Goal: Task Accomplishment & Management: Manage account settings

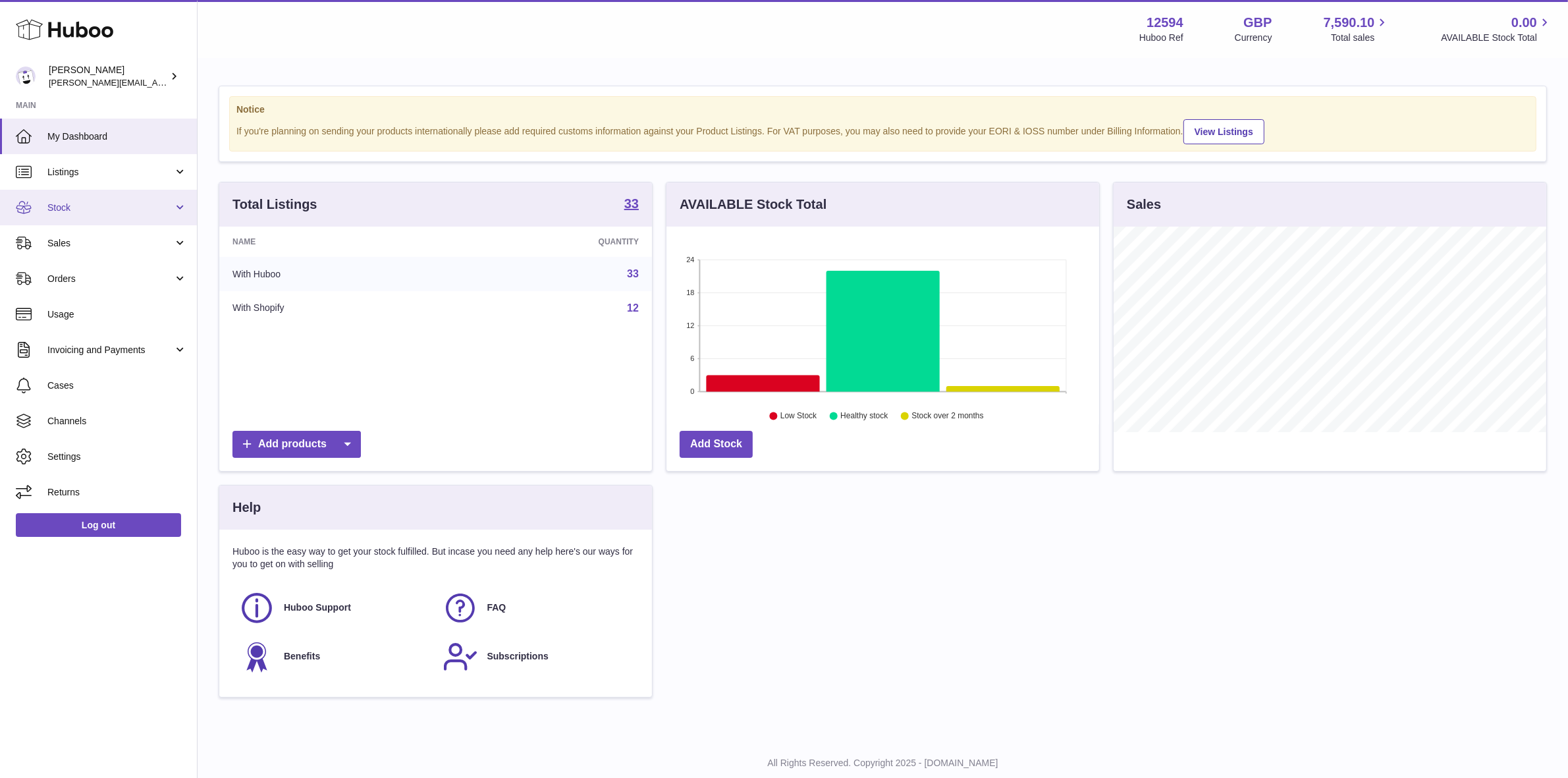
click at [86, 208] on span "Stock" at bounding box center [110, 208] width 125 height 13
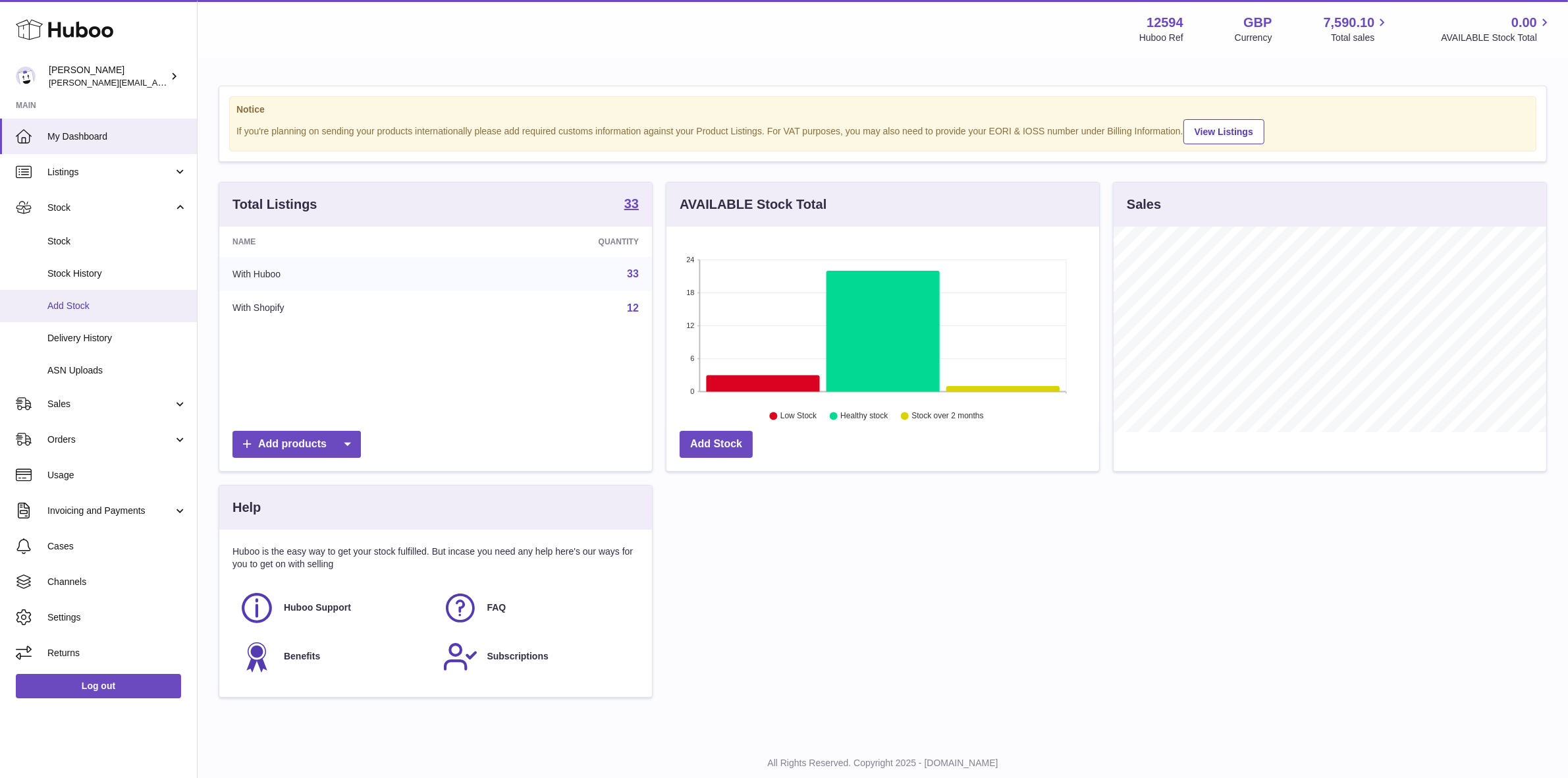
click at [67, 300] on span "Add Stock" at bounding box center [117, 306] width 140 height 13
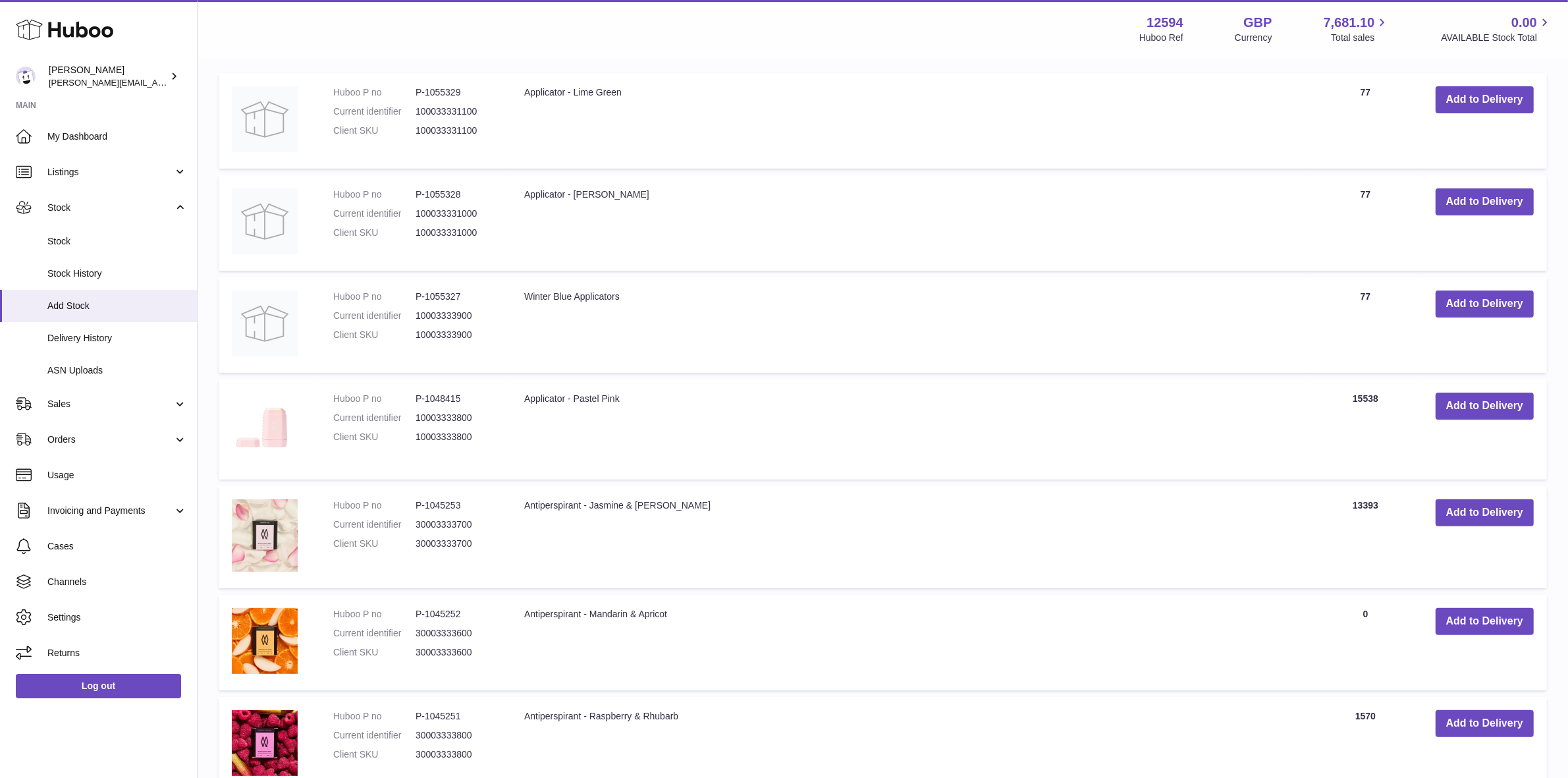
scroll to position [329, 0]
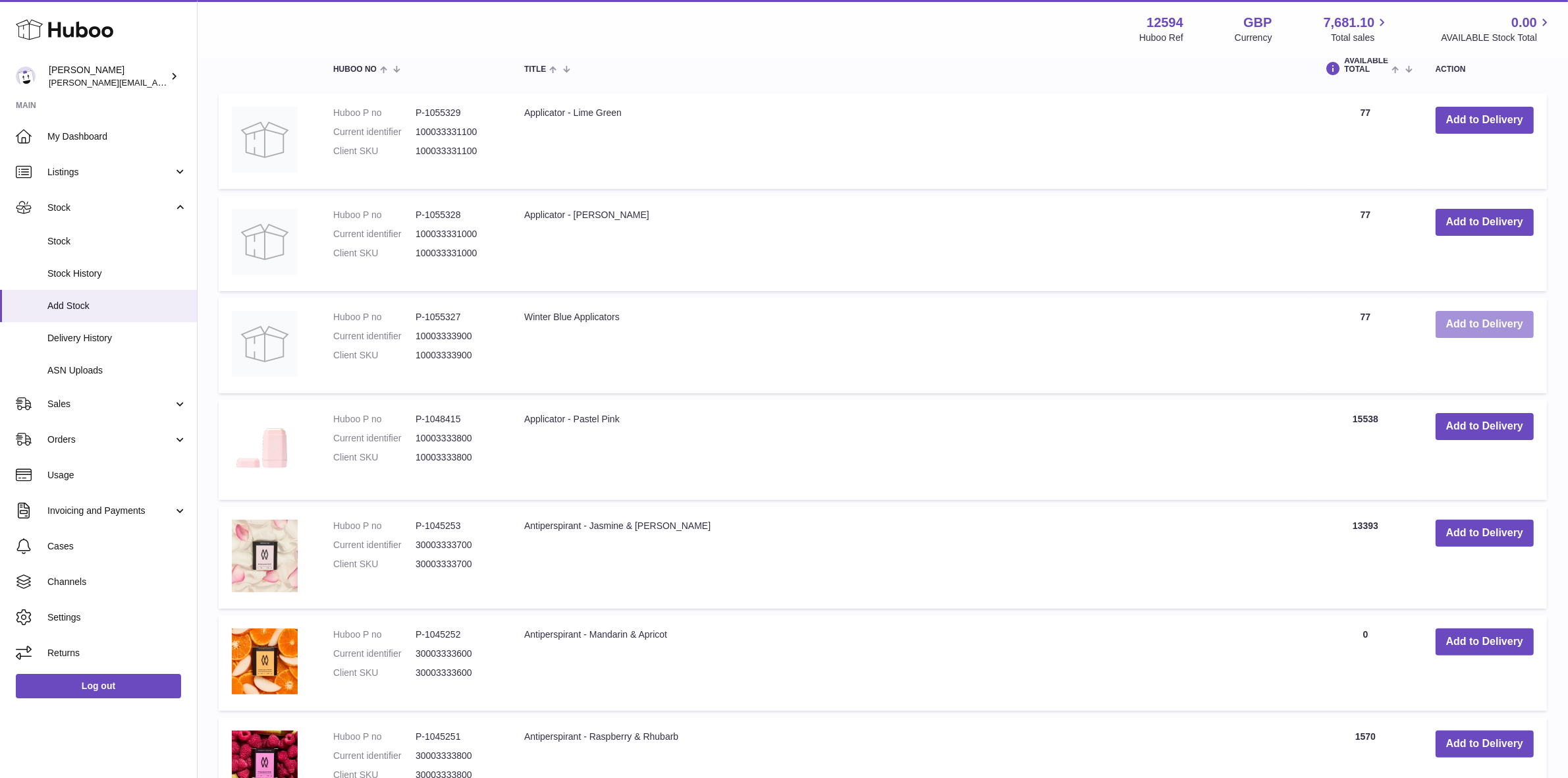
click at [1496, 327] on button "Add to Delivery" at bounding box center [1484, 324] width 98 height 27
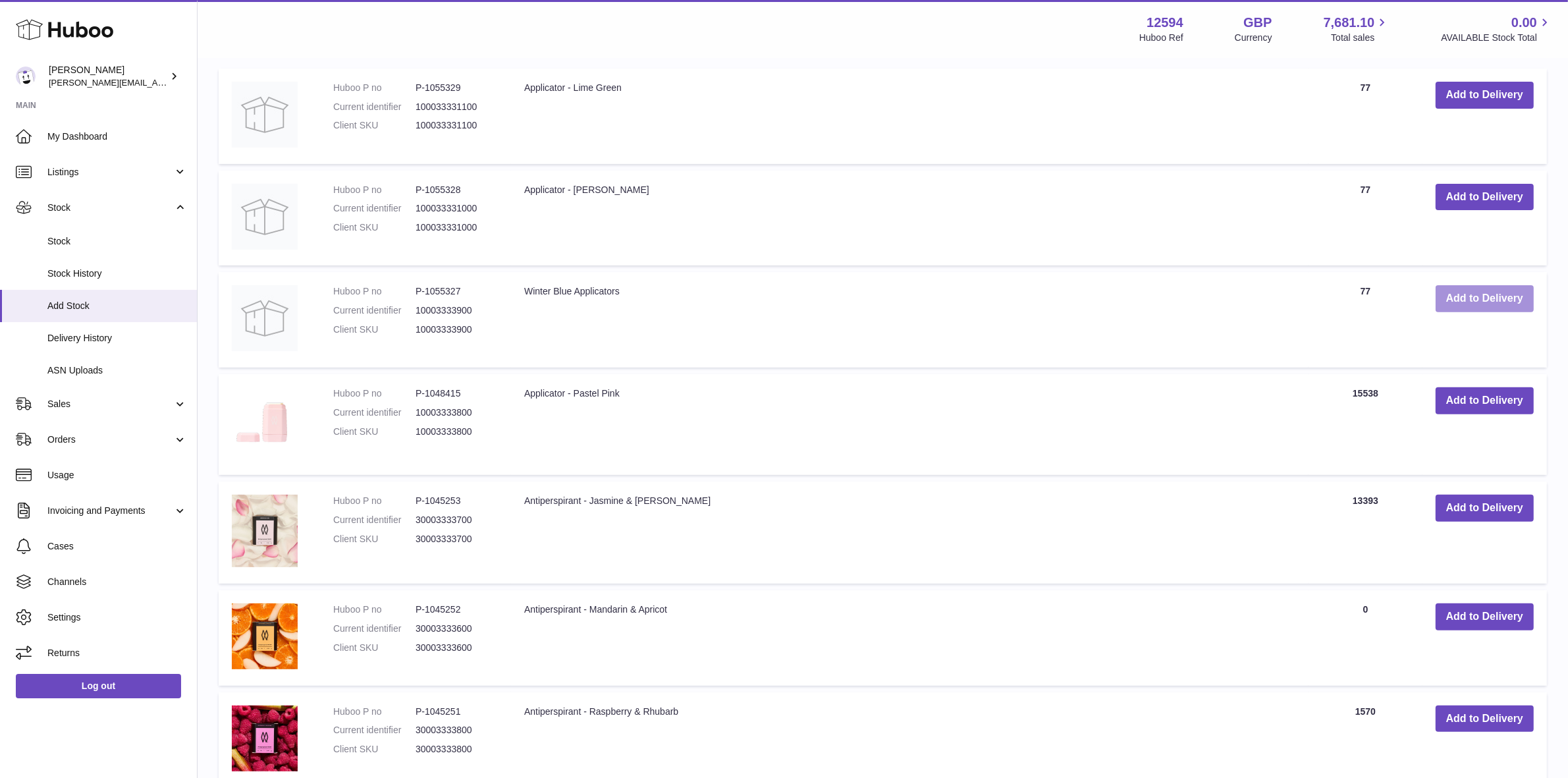
scroll to position [577, 0]
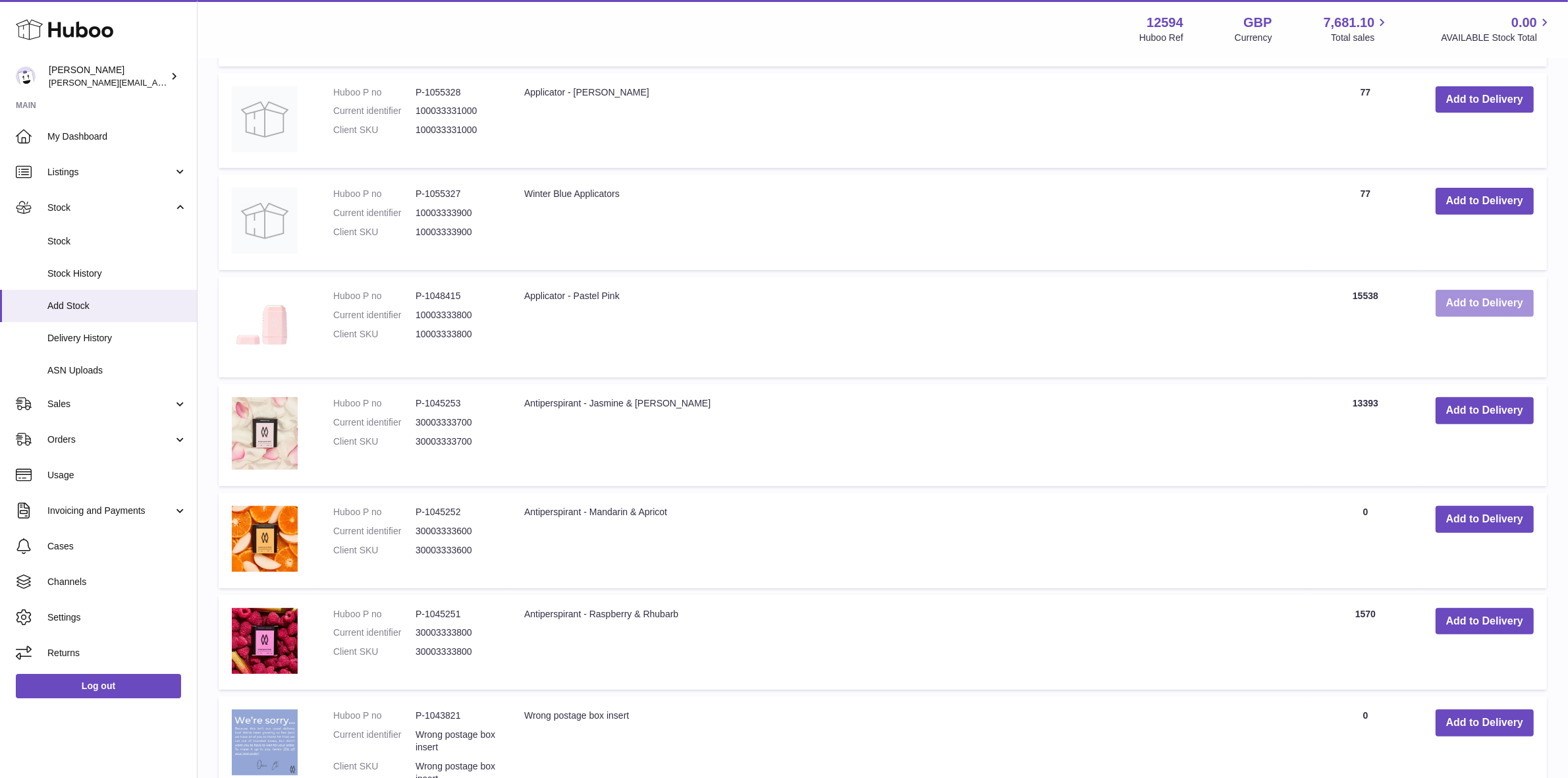
click at [1509, 306] on button "Add to Delivery" at bounding box center [1484, 303] width 98 height 27
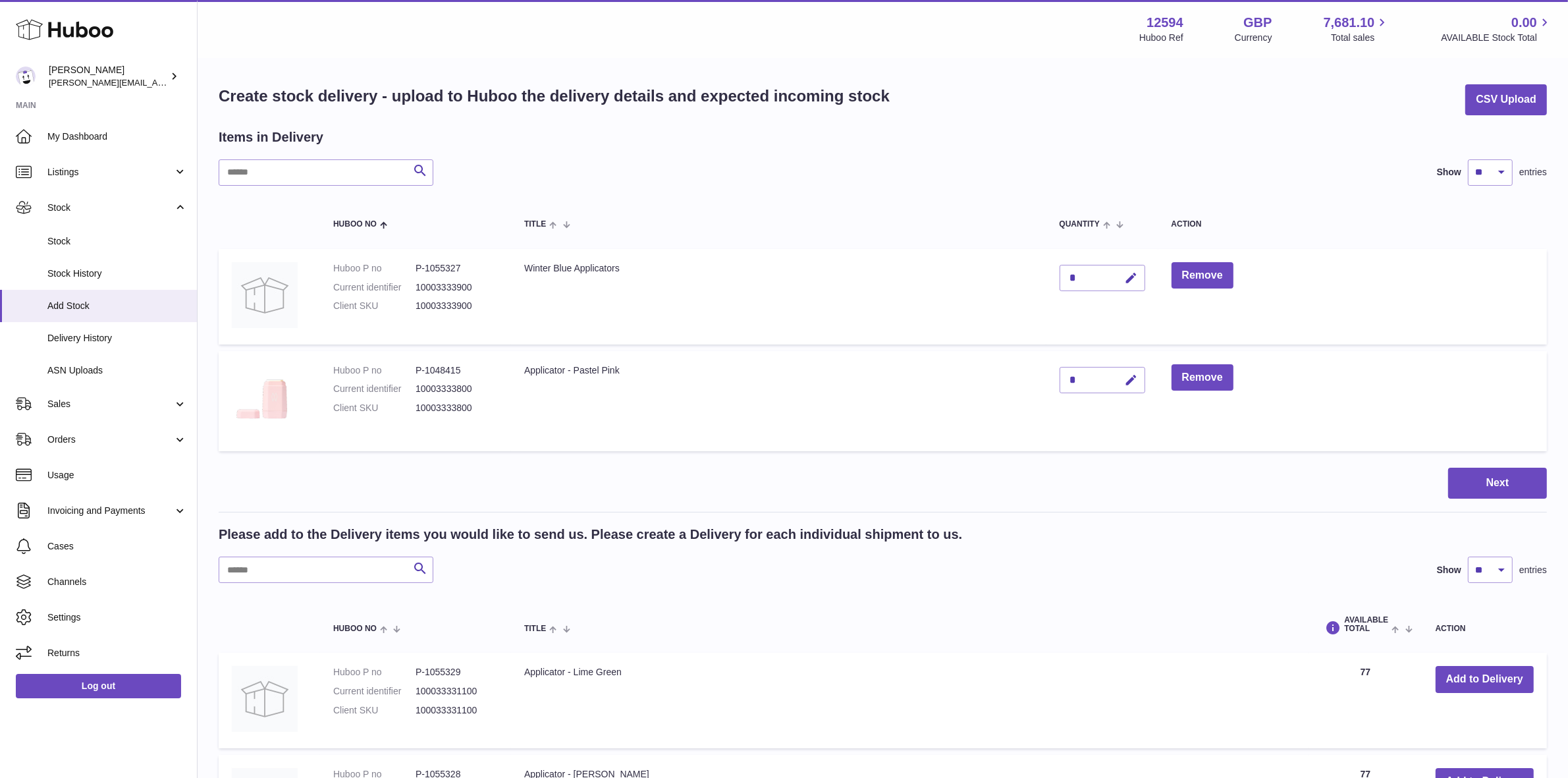
scroll to position [0, 0]
click at [74, 339] on span "Delivery History" at bounding box center [117, 338] width 140 height 13
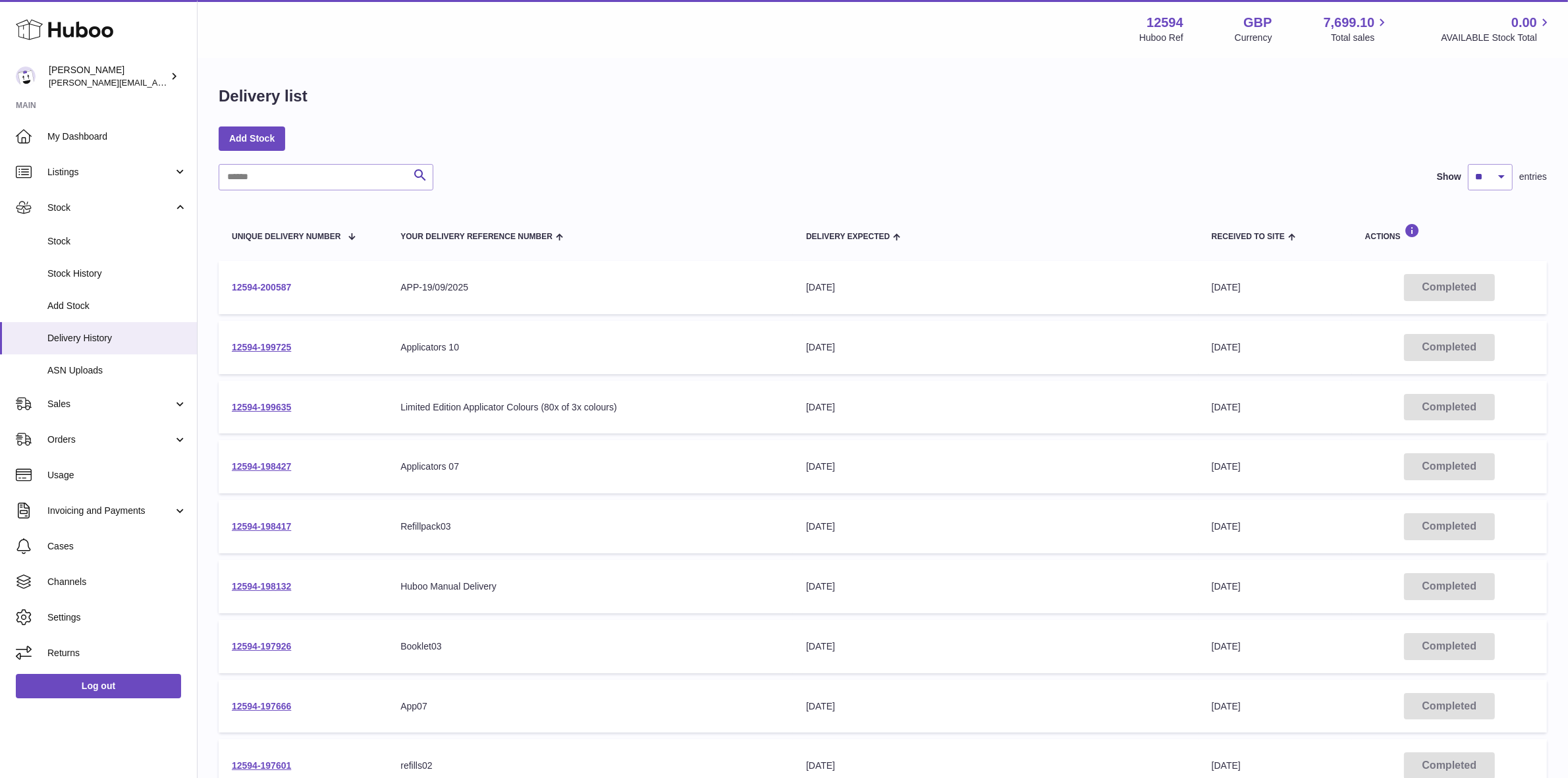
click at [257, 288] on link "12594-200587" at bounding box center [262, 287] width 60 height 11
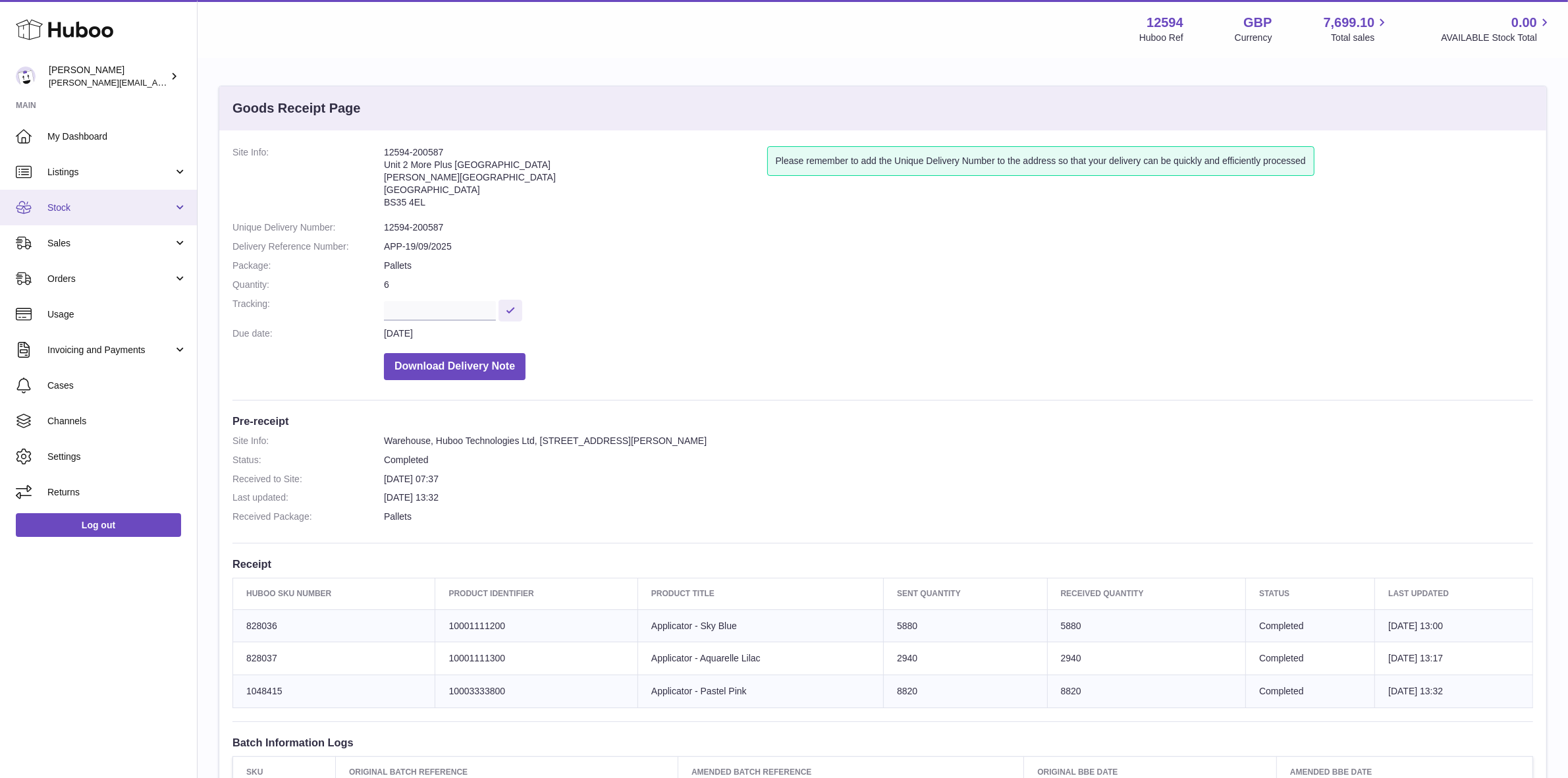
click at [68, 196] on link "Stock" at bounding box center [98, 207] width 197 height 35
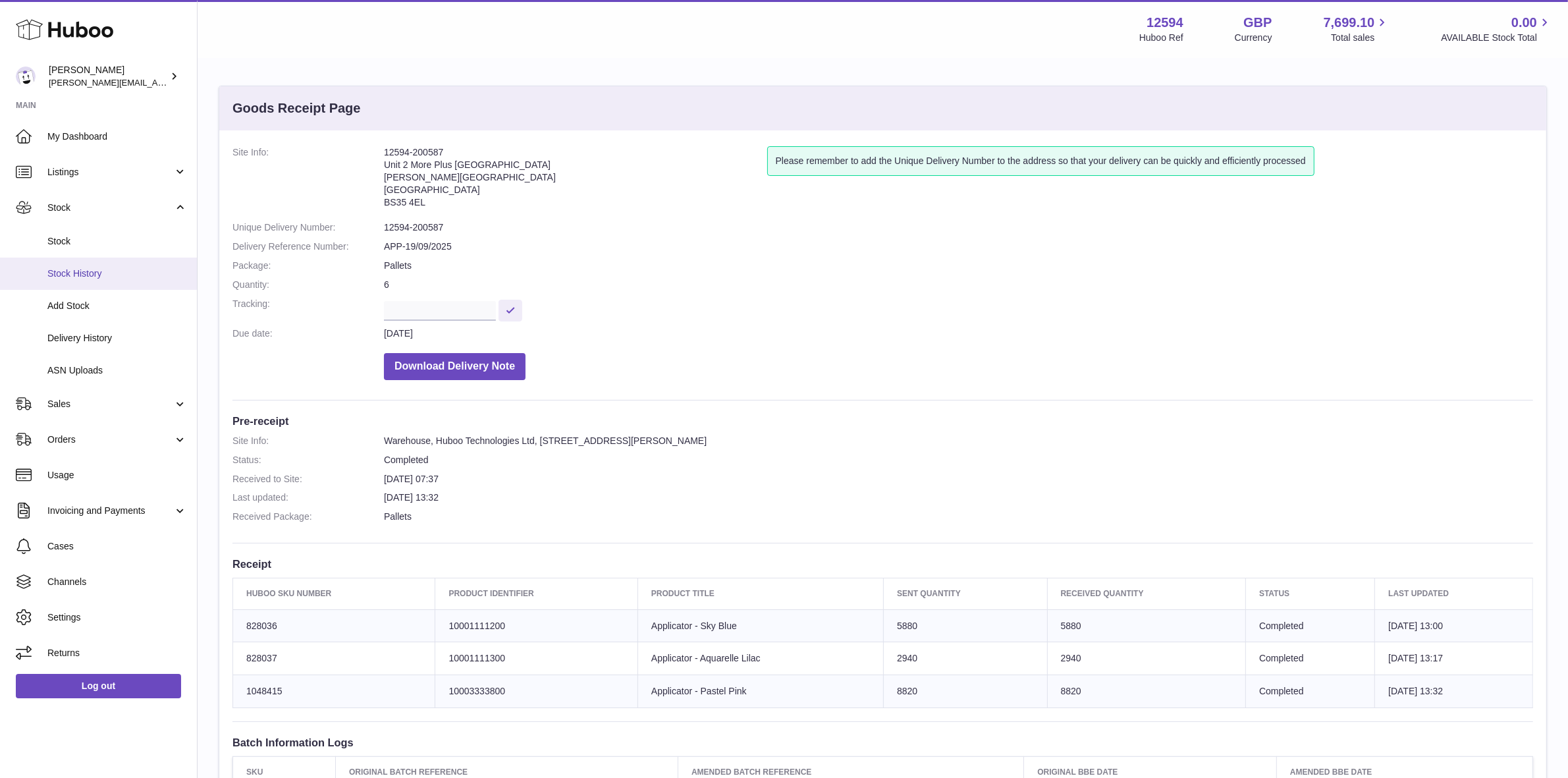
click at [65, 272] on span "Stock History" at bounding box center [117, 273] width 140 height 13
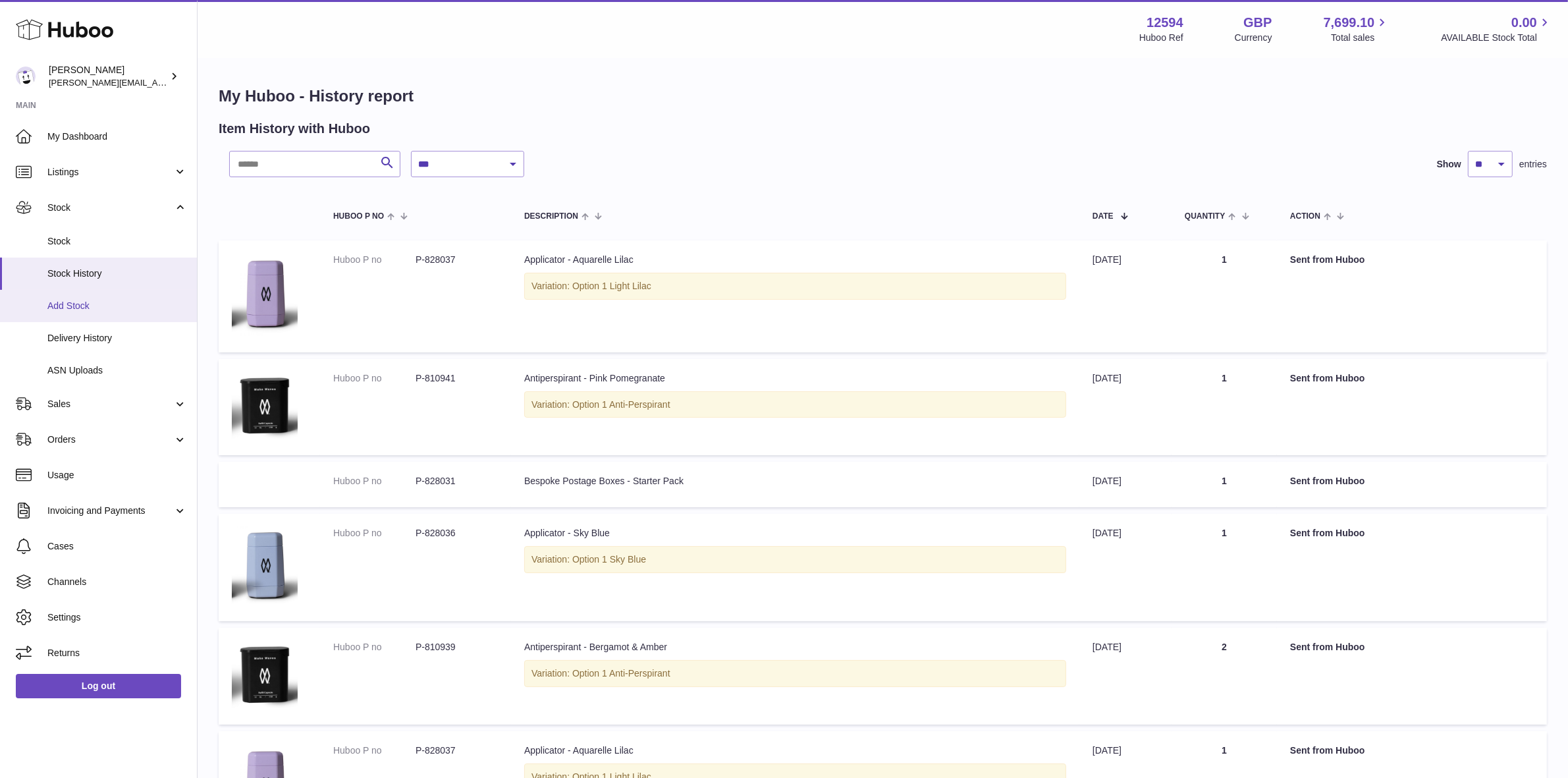
click at [71, 301] on span "Add Stock" at bounding box center [117, 306] width 140 height 13
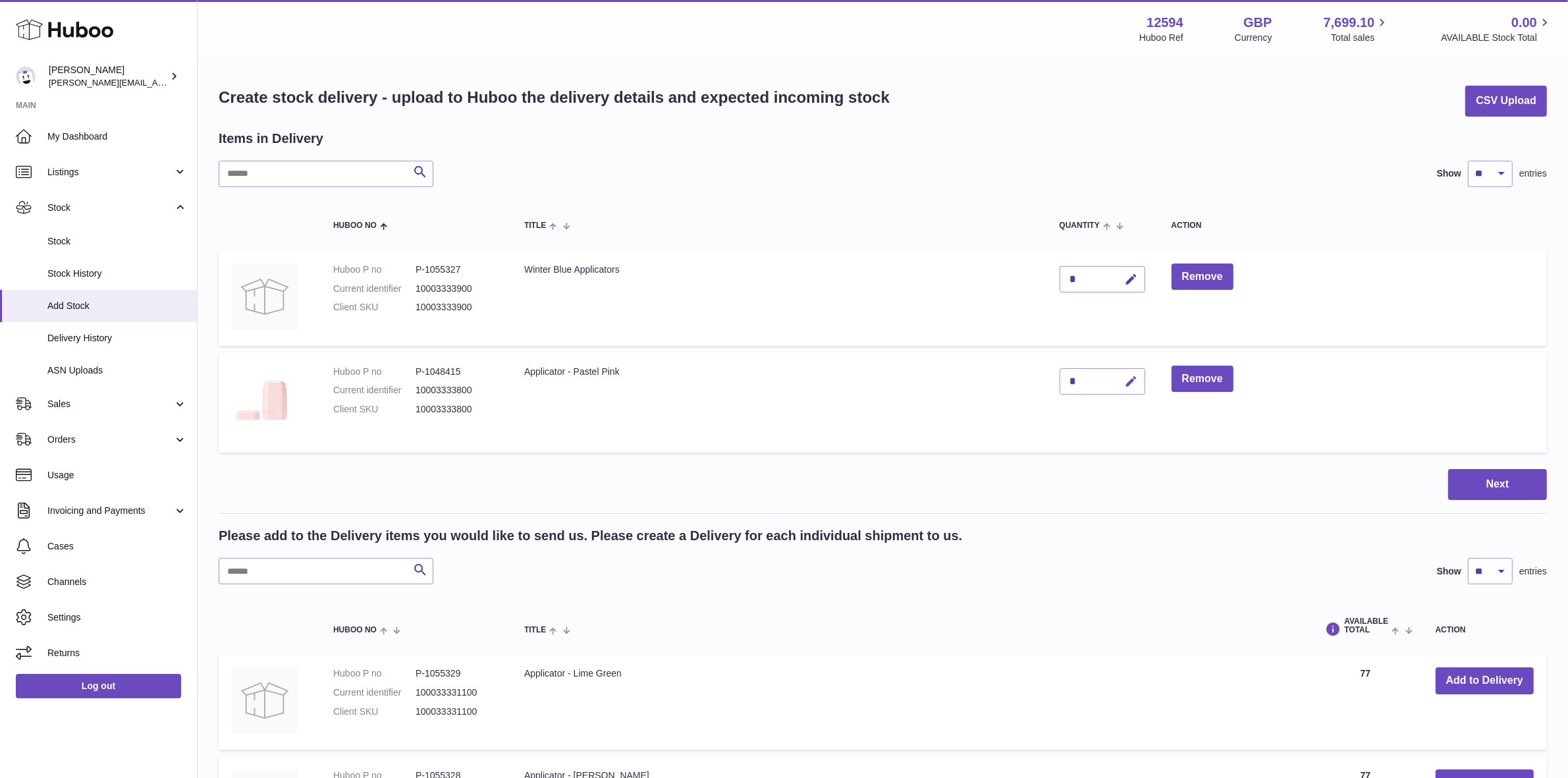
click at [1130, 380] on icon "button" at bounding box center [1131, 381] width 14 height 14
type input "****"
click at [1130, 382] on icon "submit" at bounding box center [1131, 381] width 12 height 12
click at [1137, 277] on icon "button" at bounding box center [1131, 279] width 14 height 14
type input "****"
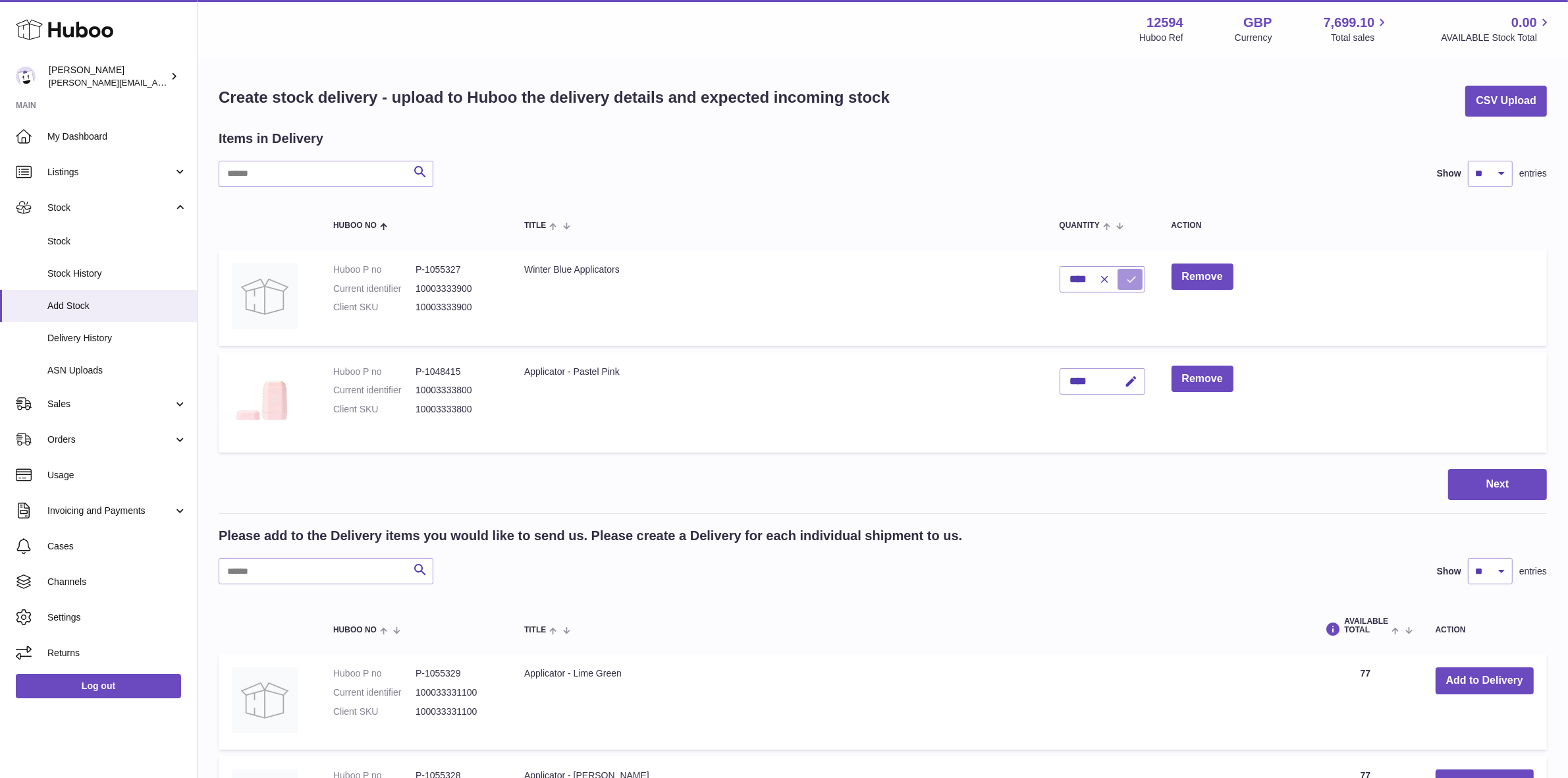
click at [1136, 281] on icon "submit" at bounding box center [1131, 279] width 12 height 12
click at [1485, 487] on button "Next" at bounding box center [1497, 485] width 98 height 31
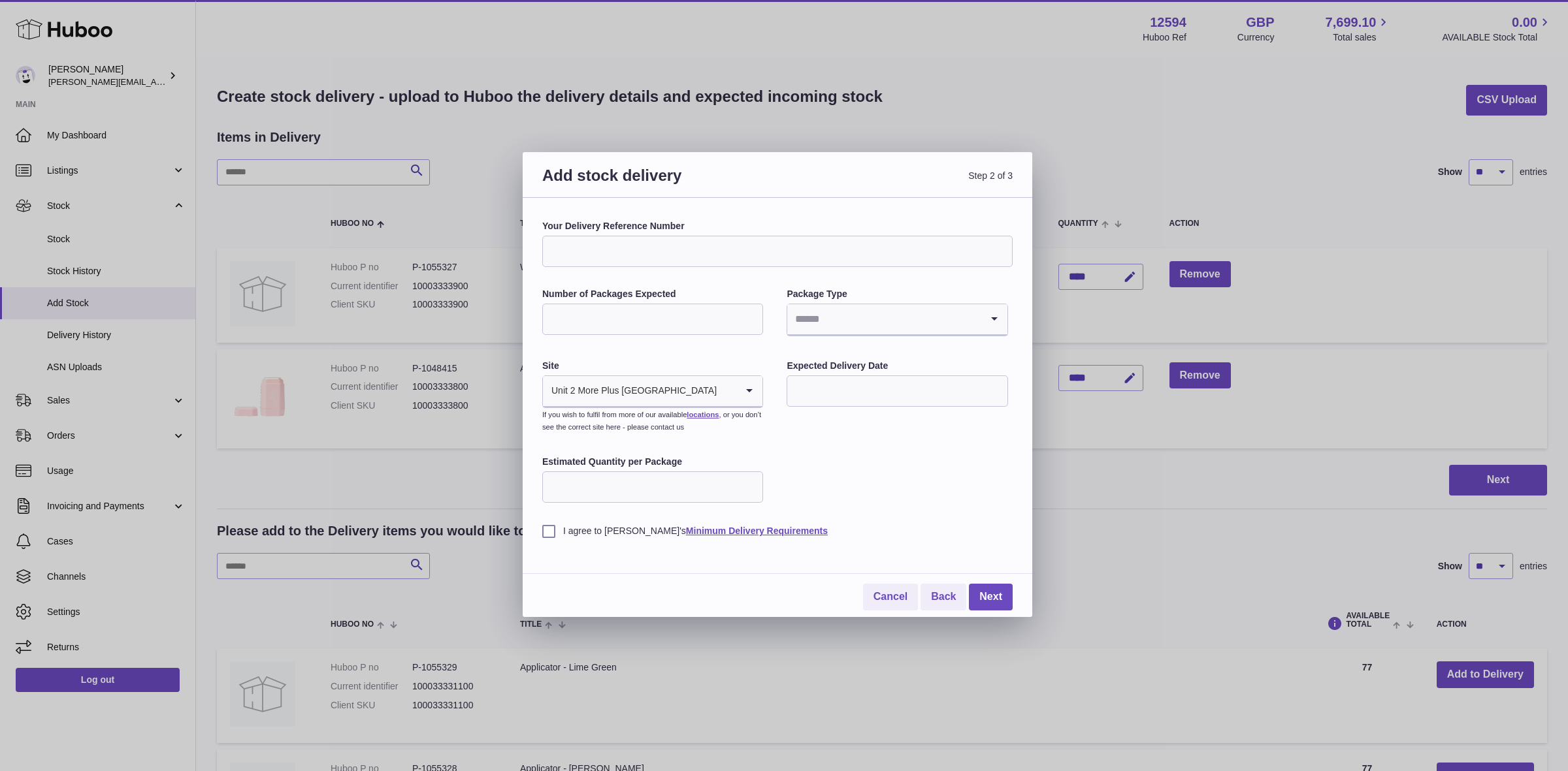
click at [673, 233] on div "Your Delivery Reference Number" at bounding box center [777, 243] width 470 height 47
click at [657, 272] on div "Your Delivery Reference Number Number of Packages Expected Package Type Loading…" at bounding box center [777, 378] width 470 height 318
click at [667, 253] on input "Your Delivery Reference Number" at bounding box center [777, 250] width 470 height 31
type input "**********"
click at [659, 322] on input "Number of Packages Expected" at bounding box center [652, 318] width 221 height 31
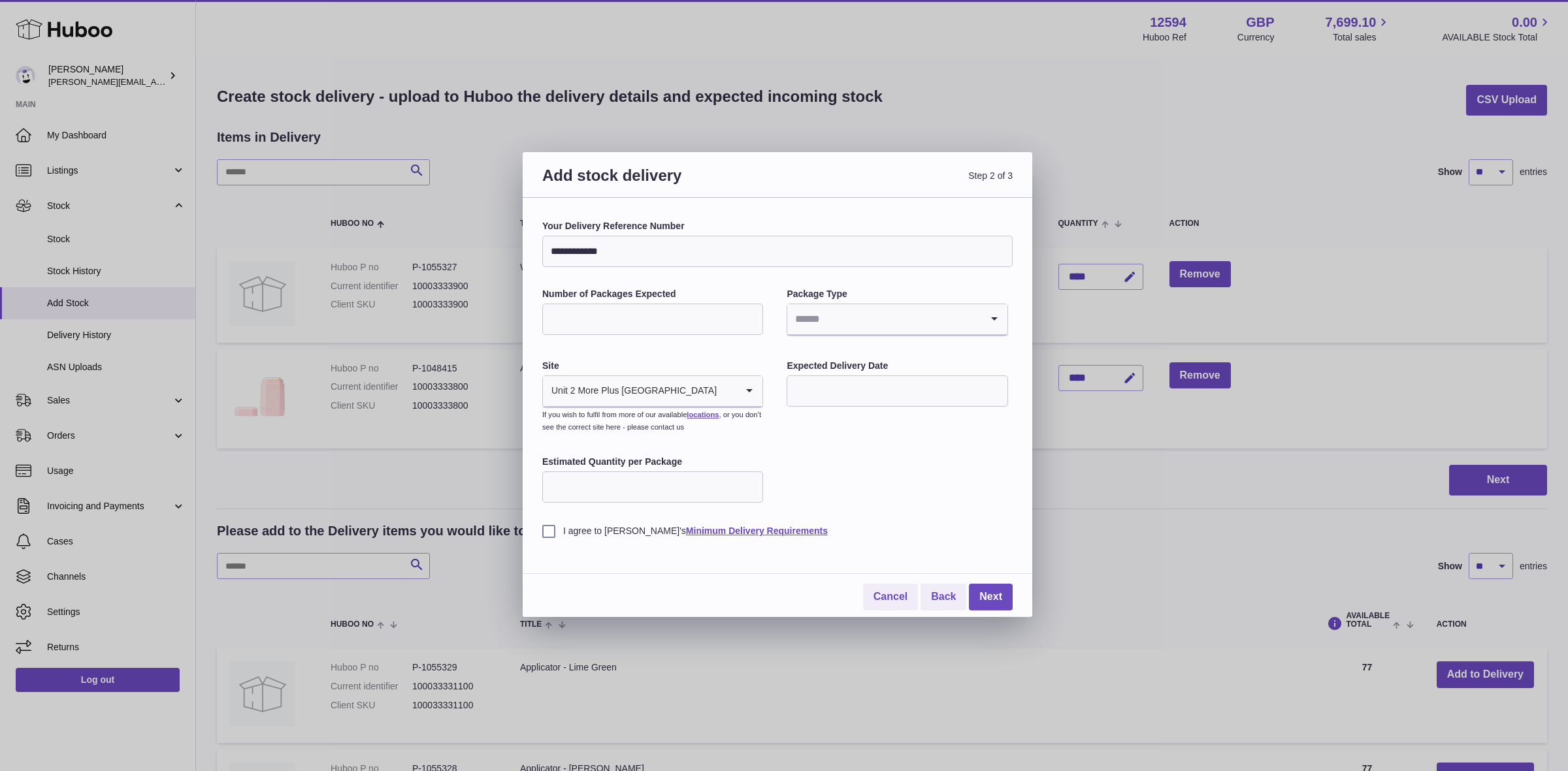
type input "*"
click at [880, 308] on input "Search for option" at bounding box center [883, 319] width 193 height 30
click at [833, 376] on li "Pallets" at bounding box center [897, 380] width 218 height 26
click at [828, 384] on input "text" at bounding box center [897, 391] width 221 height 31
click at [971, 426] on icon "button" at bounding box center [972, 422] width 16 height 16
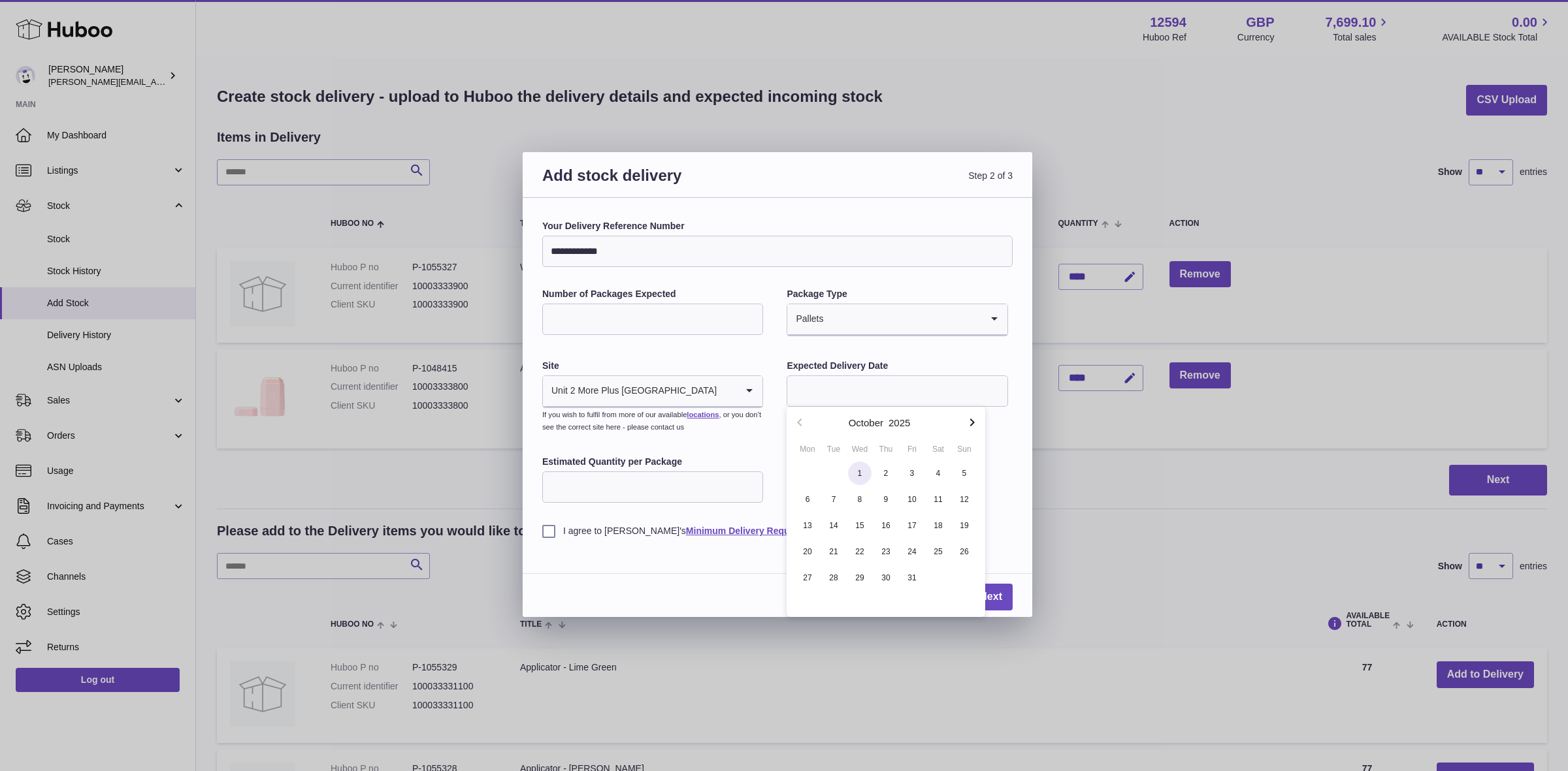
click at [859, 478] on span "1" at bounding box center [859, 473] width 23 height 23
type input "**********"
click at [606, 497] on input "Estimated Quantity per Package" at bounding box center [652, 487] width 221 height 31
type input "***"
click at [539, 535] on div "**********" at bounding box center [777, 407] width 509 height 419
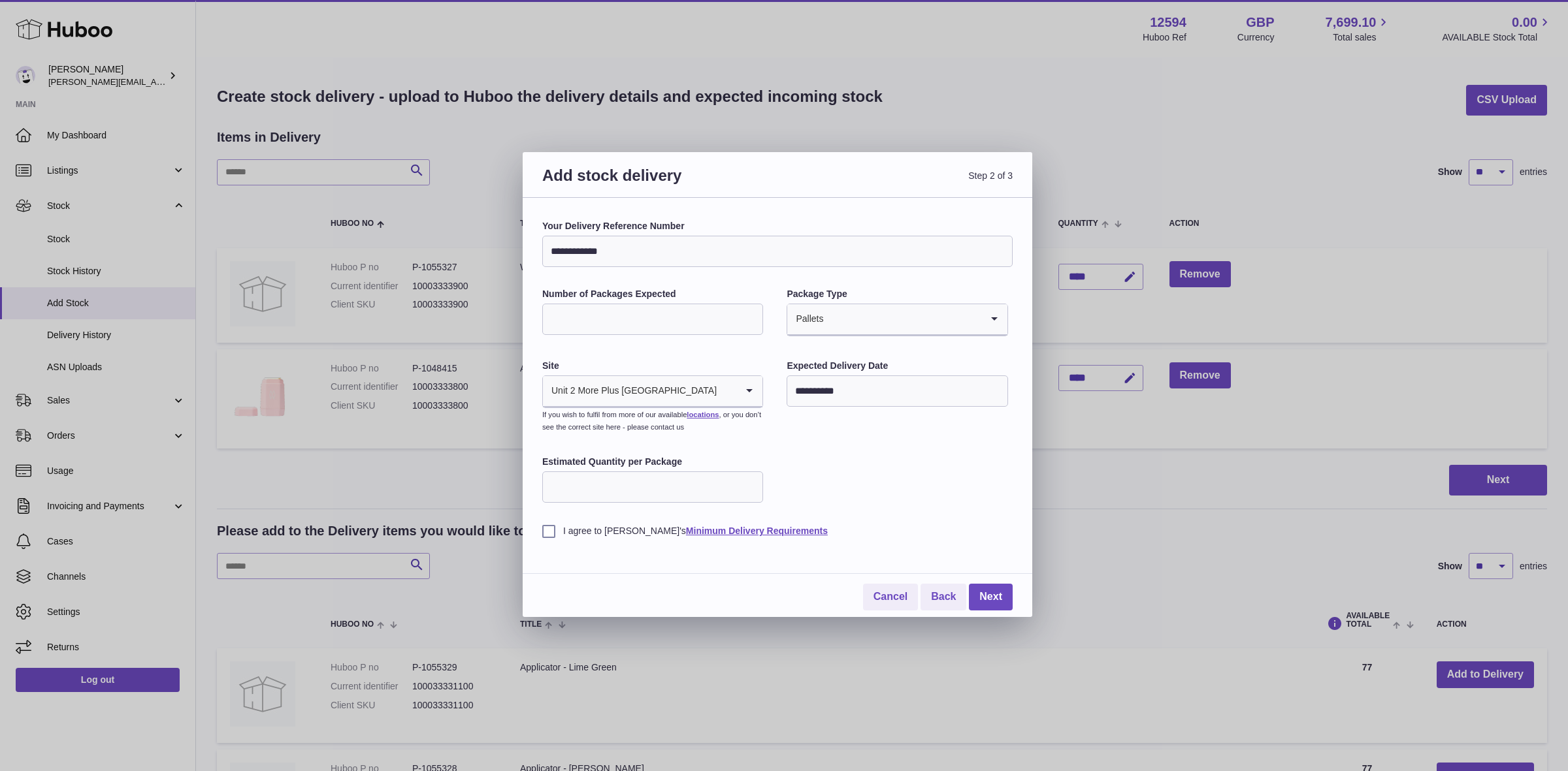
click at [555, 534] on label "I agree to Huboo's Minimum Delivery Requirements" at bounding box center [777, 531] width 470 height 13
click at [1002, 597] on link "Next" at bounding box center [990, 597] width 44 height 27
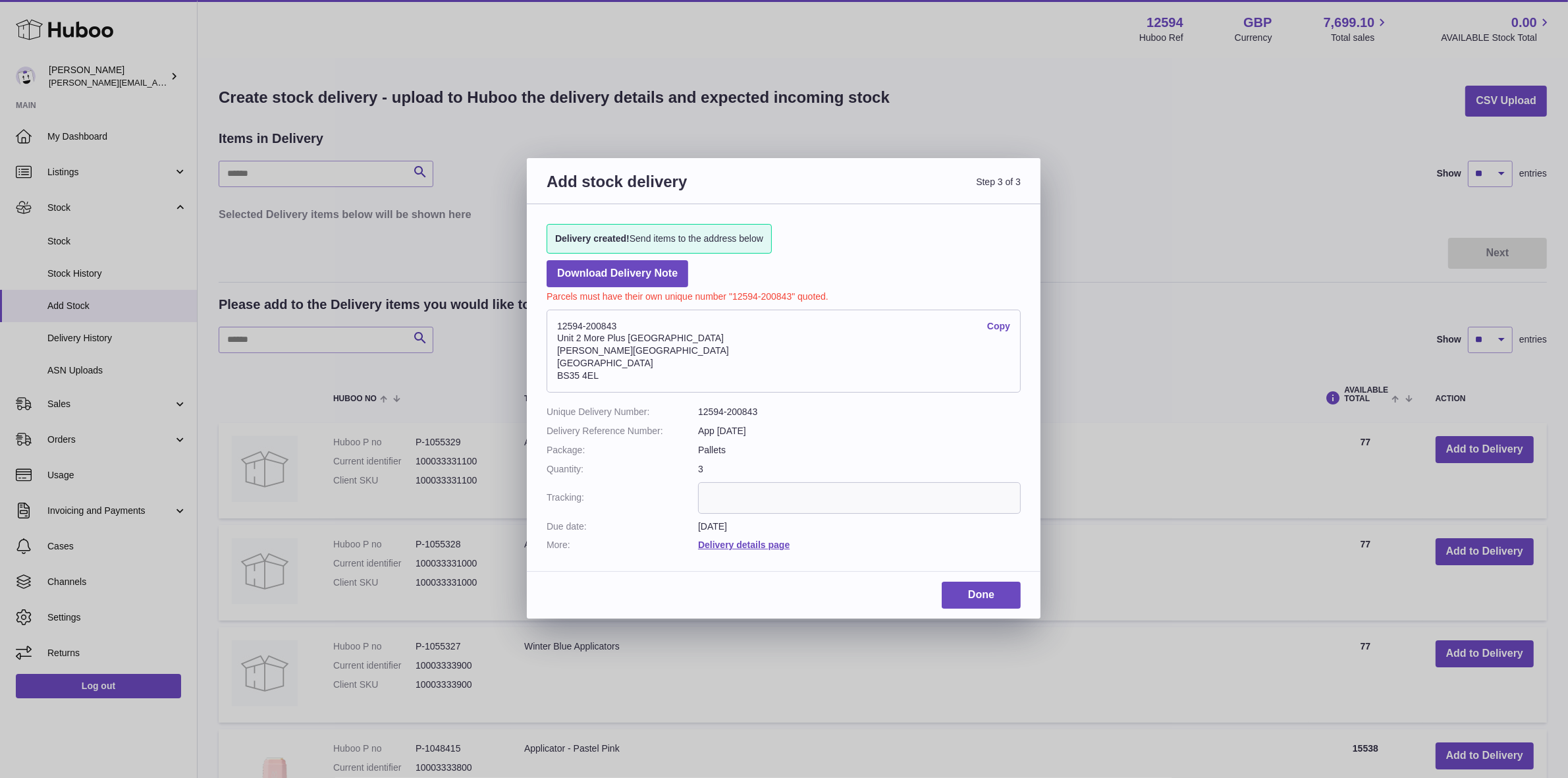
click at [1006, 328] on link "Copy" at bounding box center [999, 327] width 23 height 13
click at [999, 590] on link "Done" at bounding box center [982, 595] width 79 height 27
